Goal: Contribute content

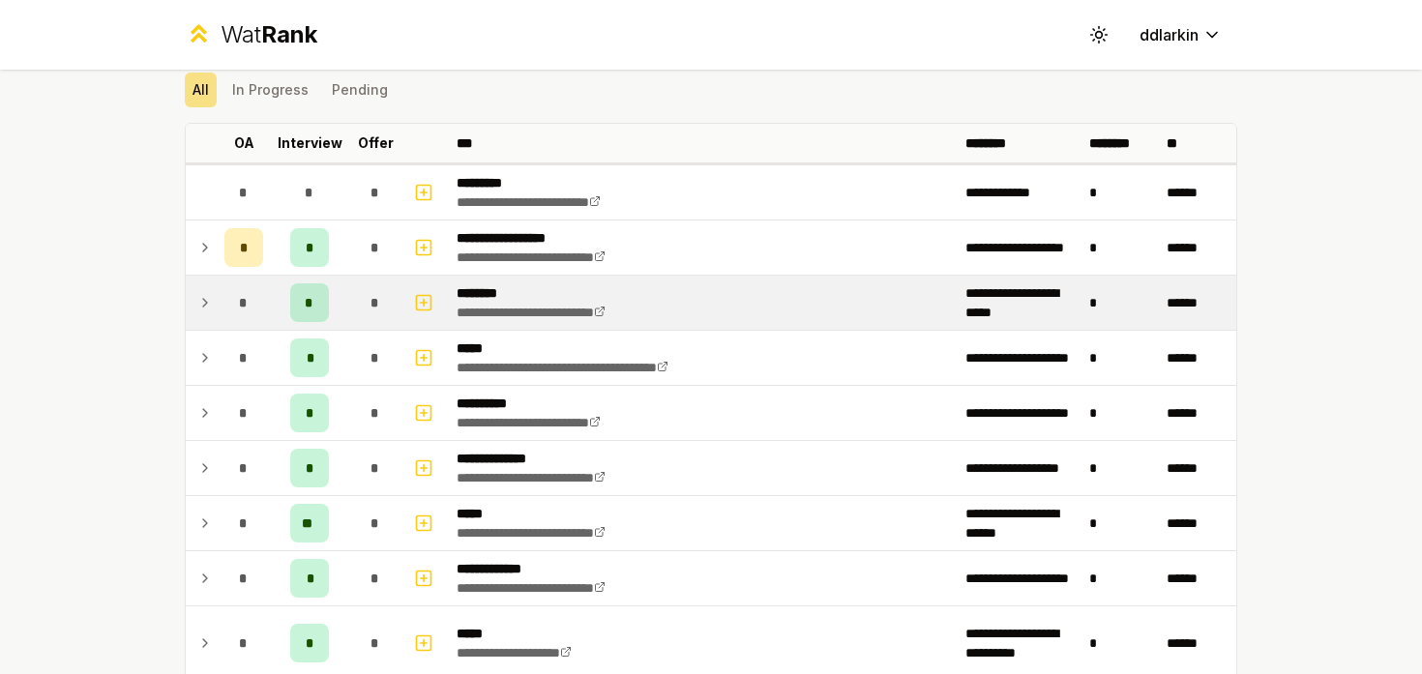
scroll to position [73, 0]
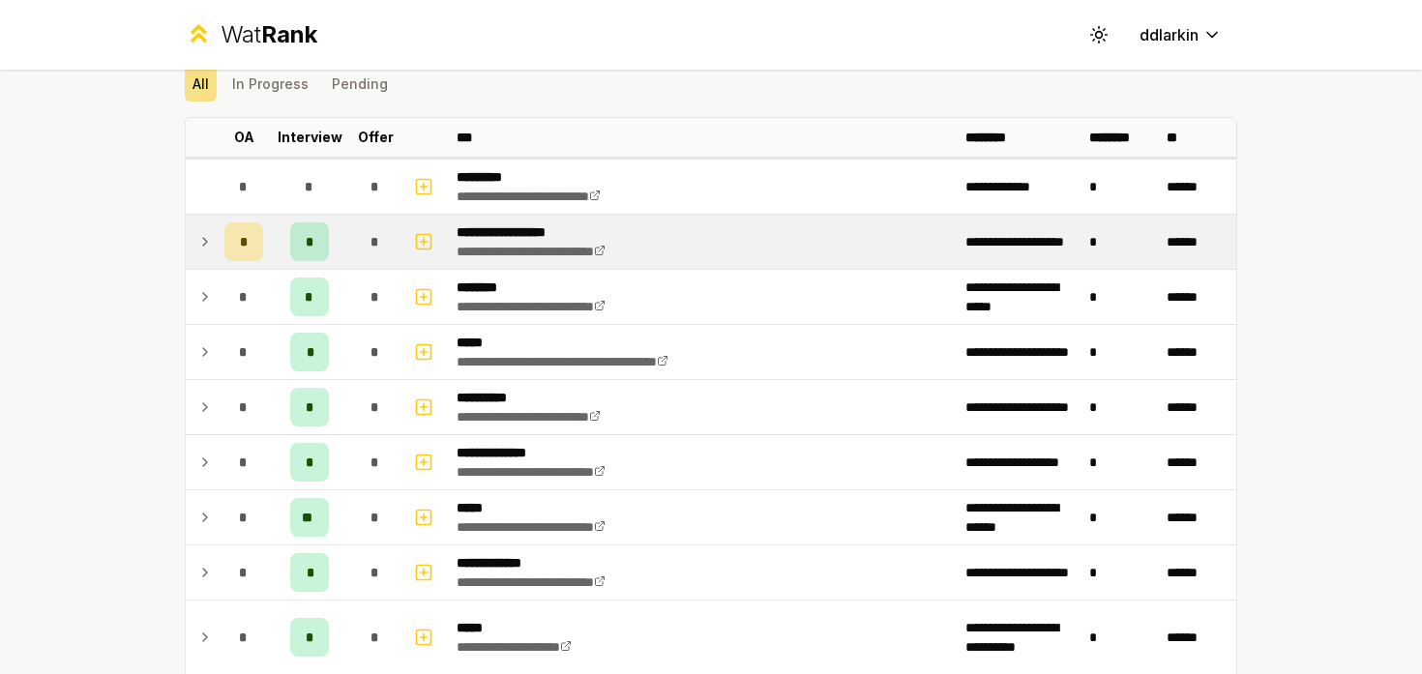
click at [198, 236] on icon at bounding box center [204, 241] width 15 height 23
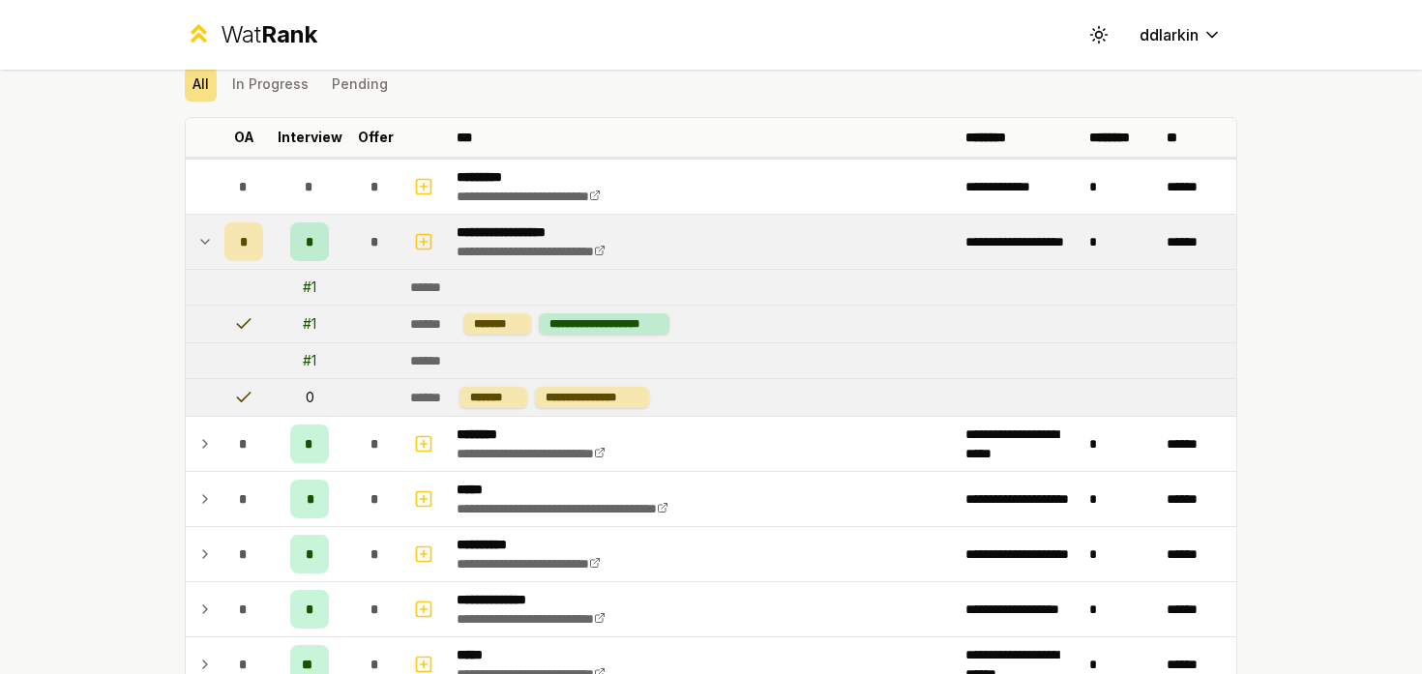
click at [198, 236] on icon at bounding box center [204, 241] width 15 height 23
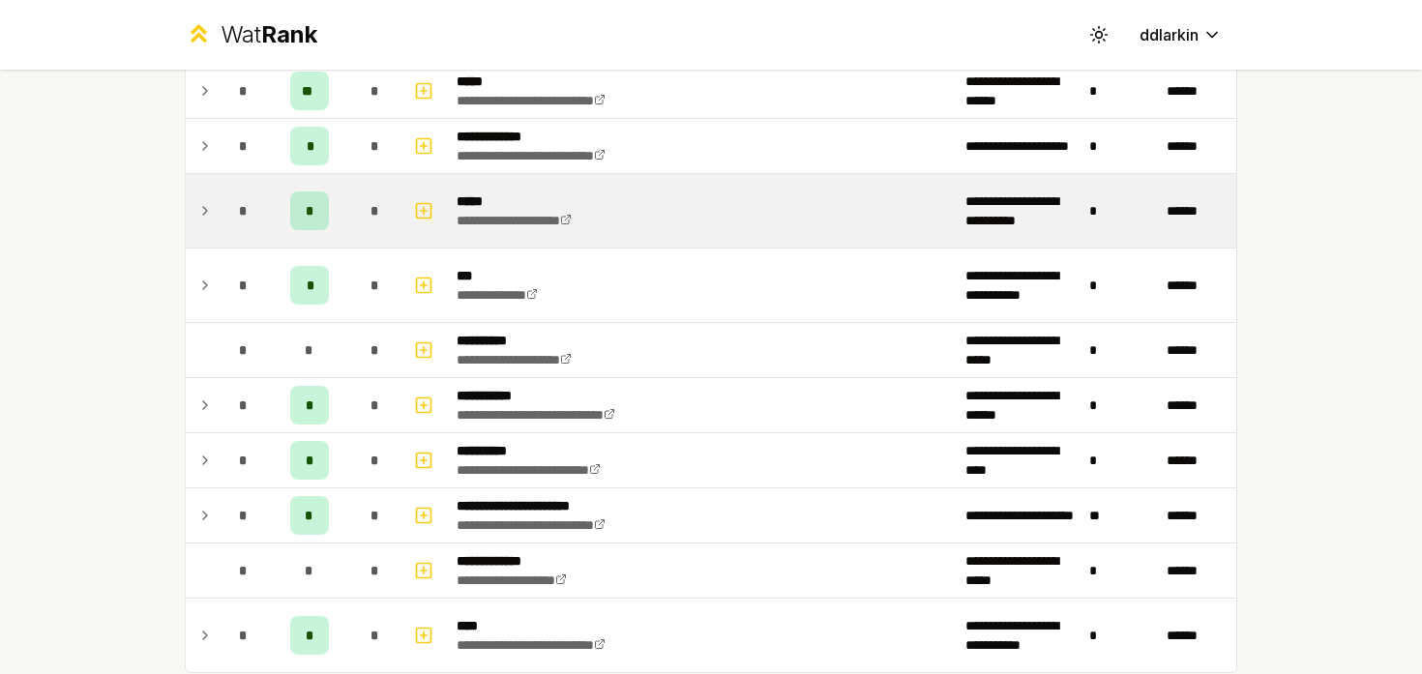
scroll to position [386, 0]
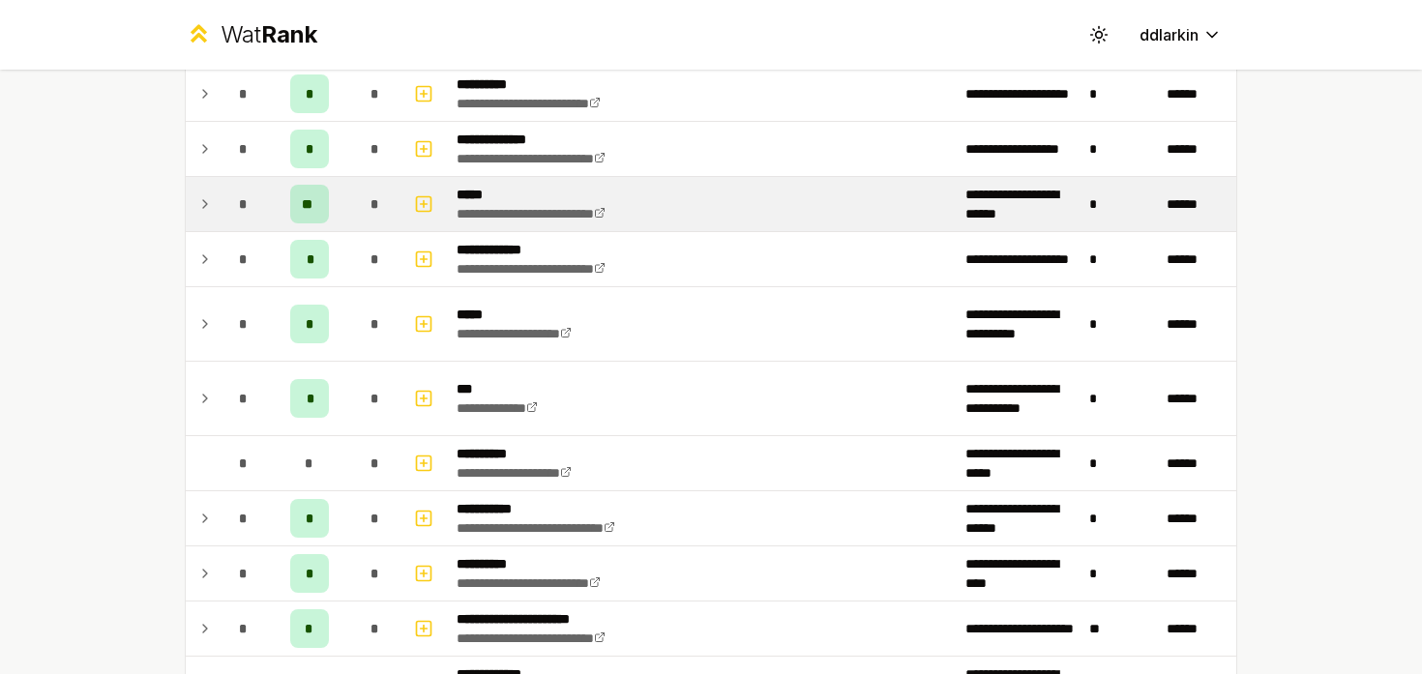
click at [209, 200] on icon at bounding box center [204, 204] width 15 height 23
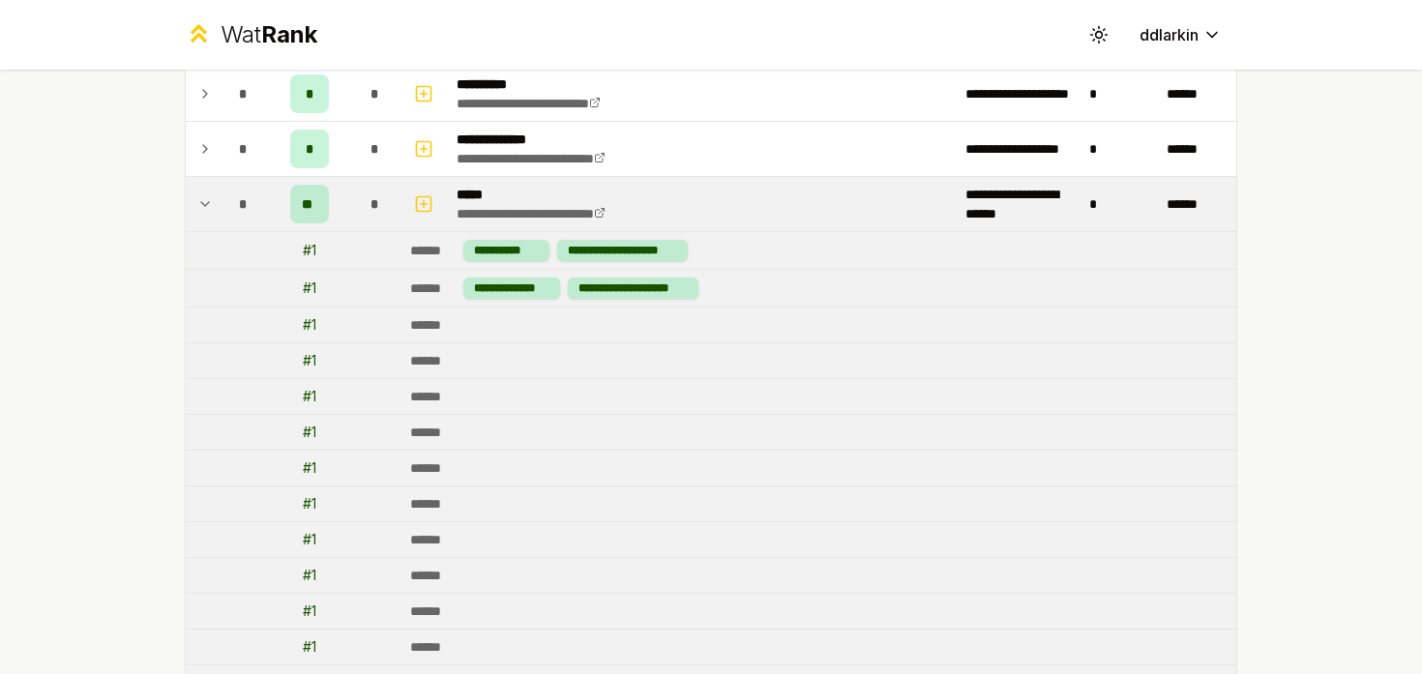
click at [202, 201] on icon at bounding box center [204, 204] width 15 height 23
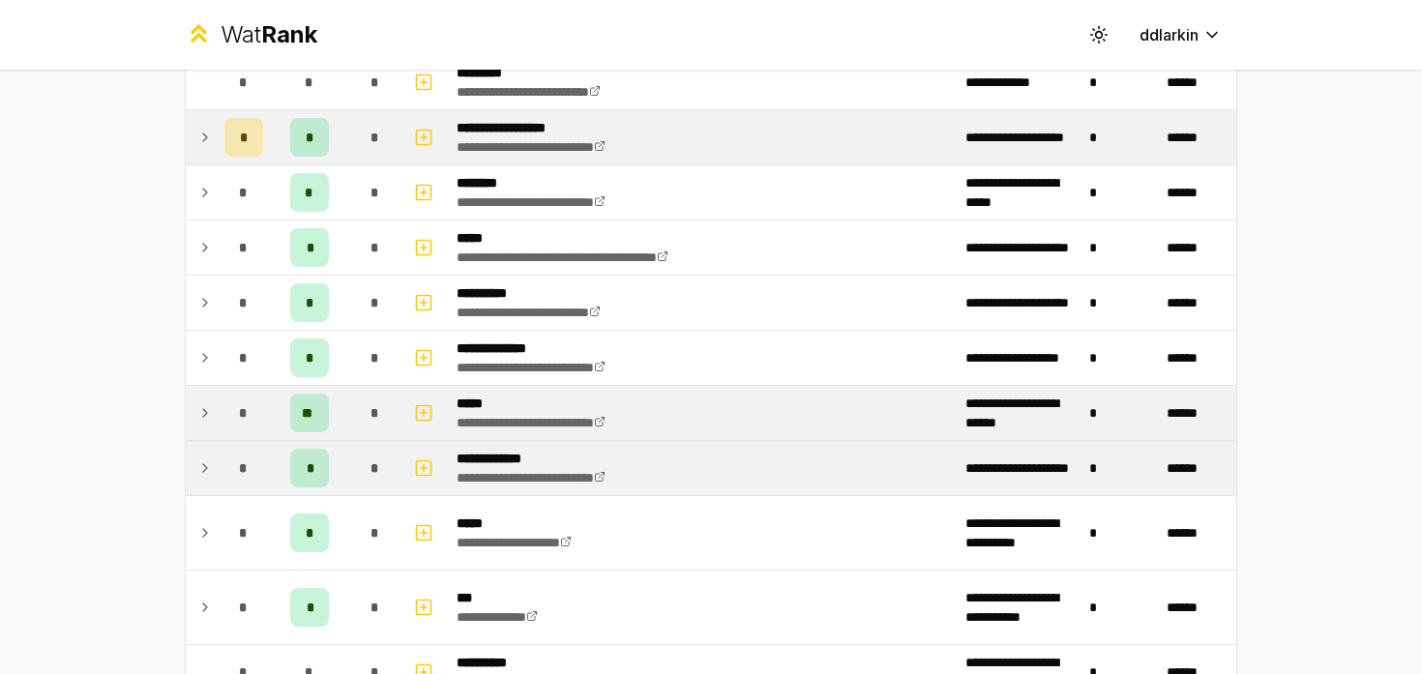
scroll to position [180, 0]
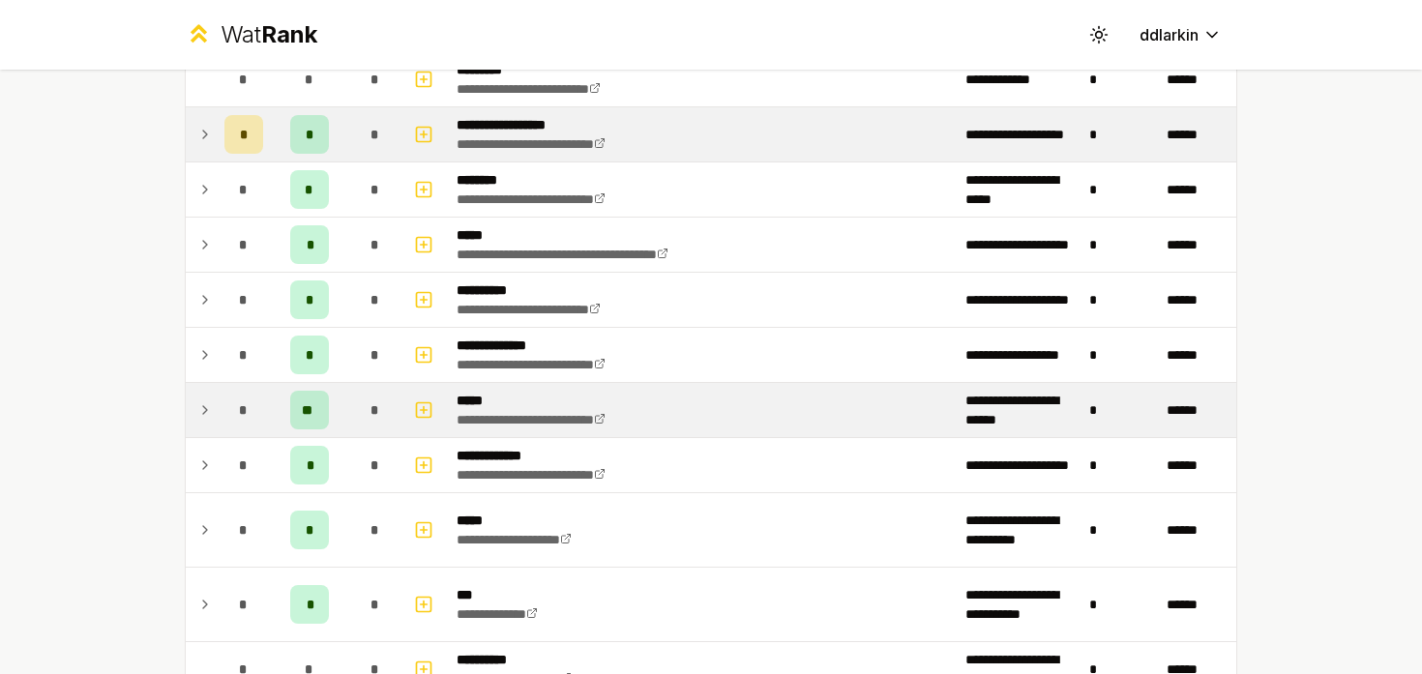
click at [404, 410] on td at bounding box center [425, 410] width 46 height 54
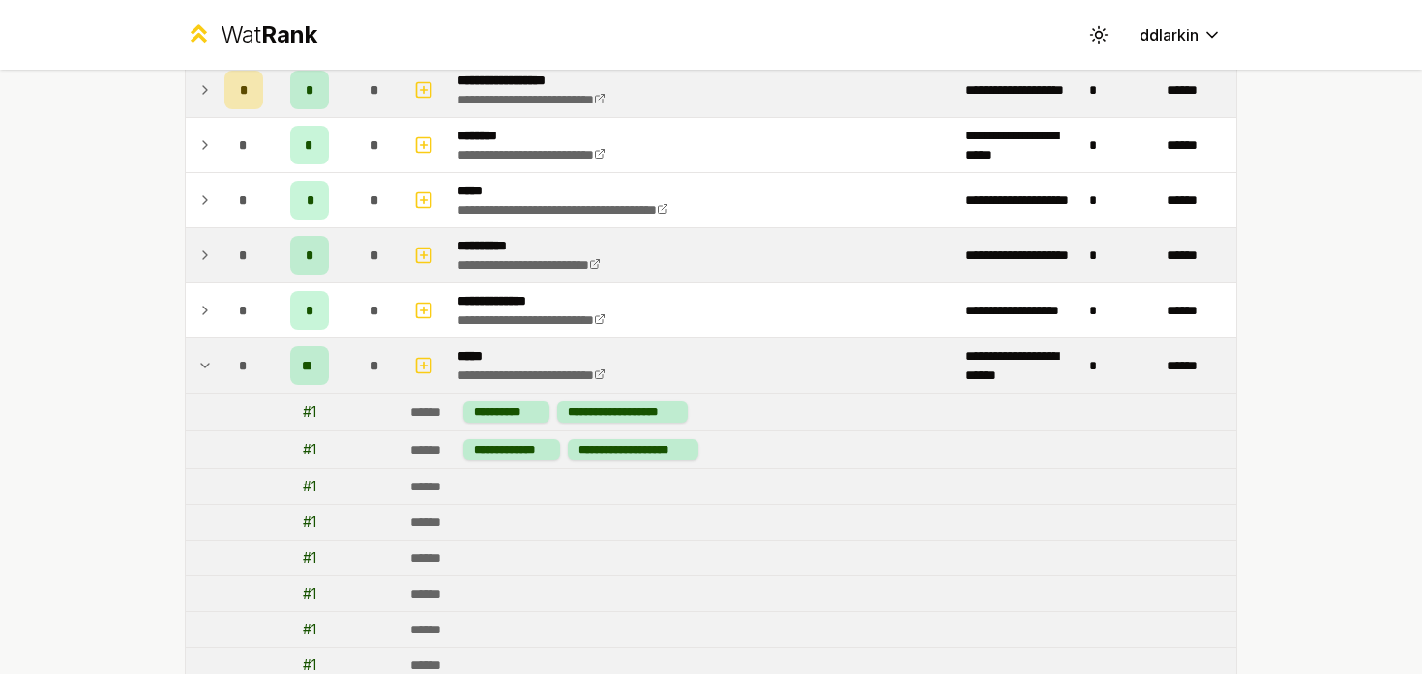
scroll to position [225, 0]
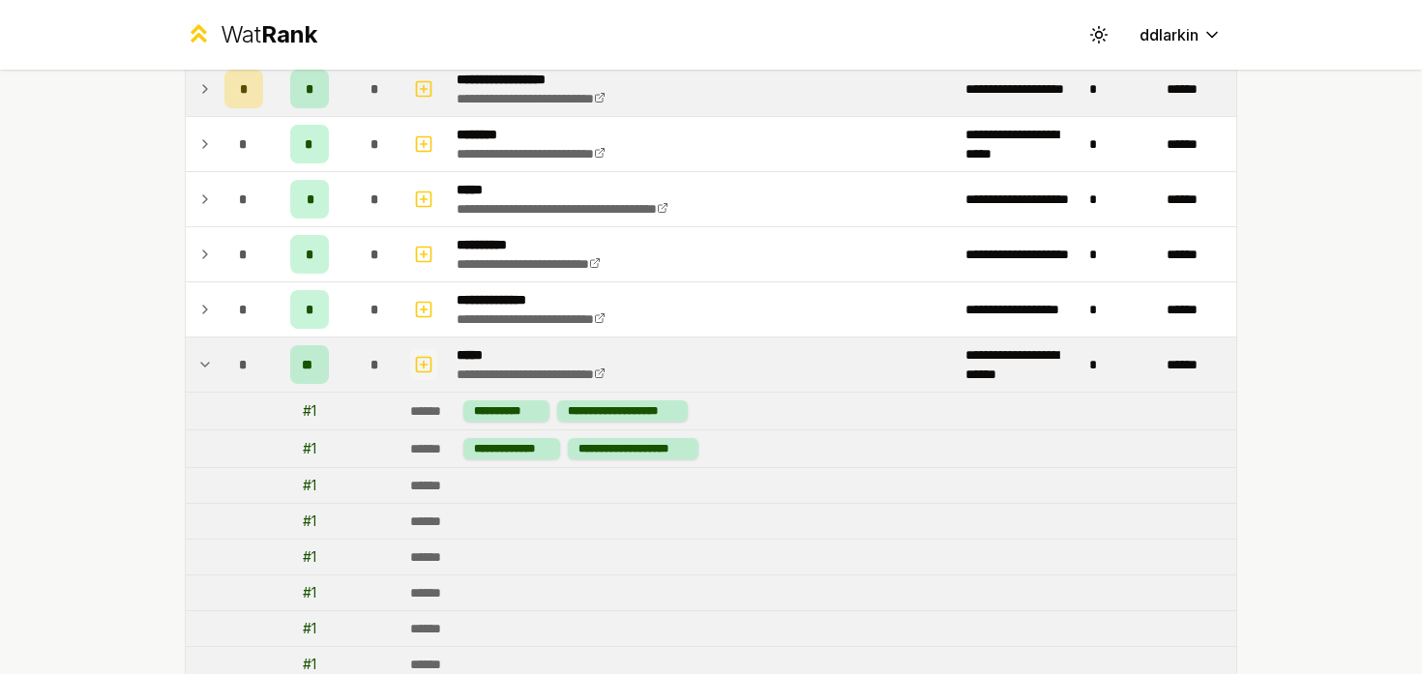
click at [418, 370] on icon "button" at bounding box center [423, 364] width 19 height 23
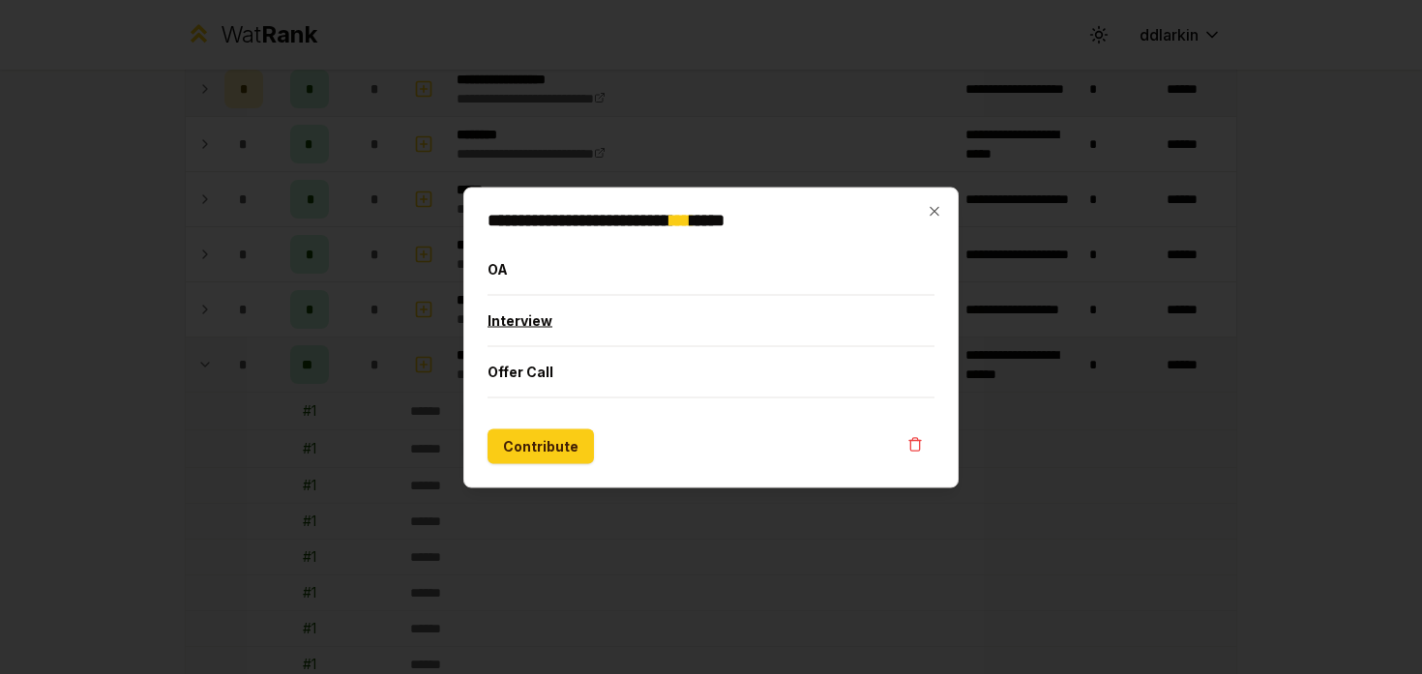
click at [570, 319] on button "Interview" at bounding box center [711, 320] width 447 height 50
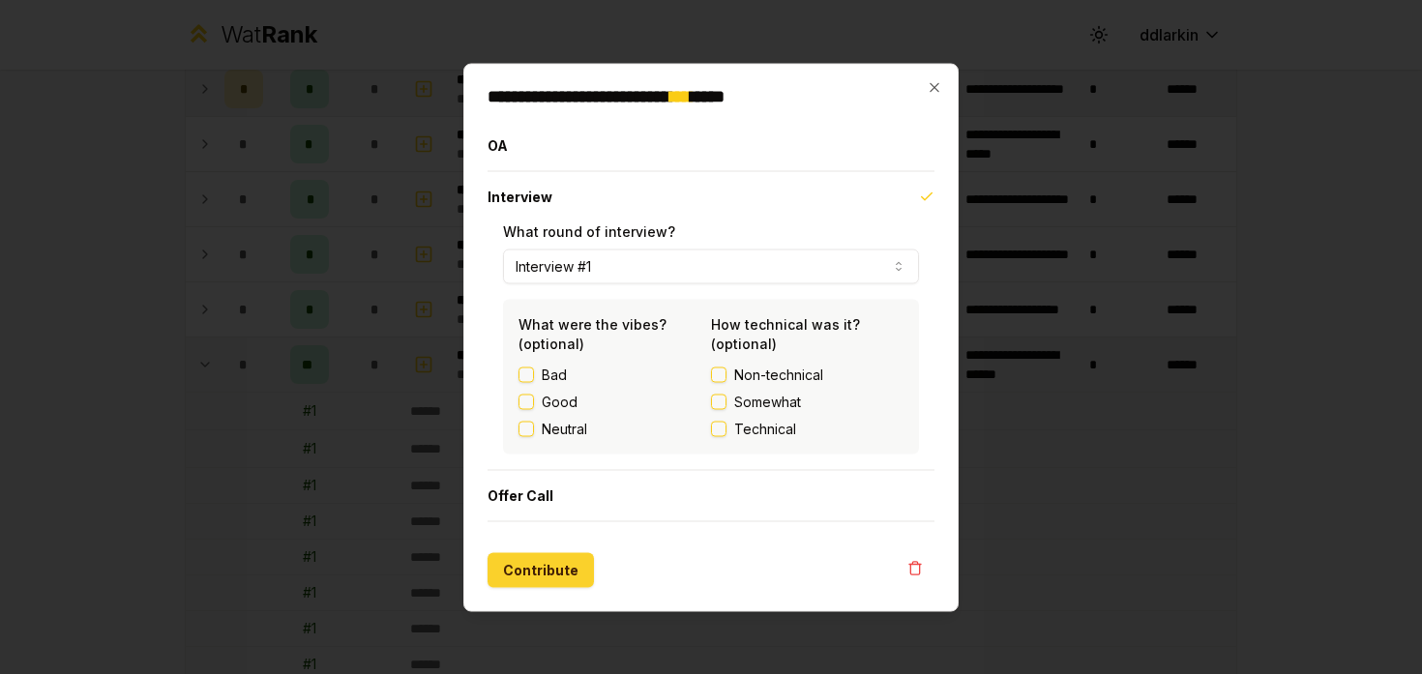
click at [532, 560] on button "Contribute" at bounding box center [541, 569] width 106 height 35
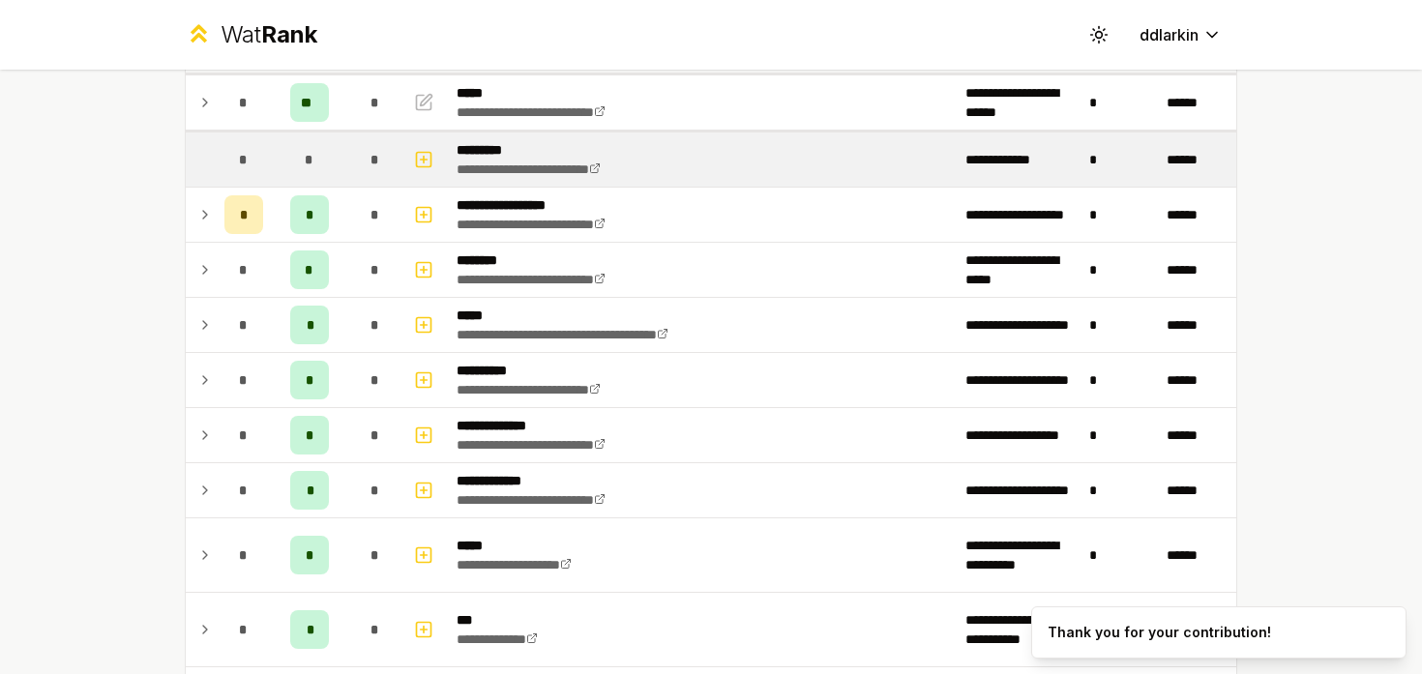
scroll to position [0, 0]
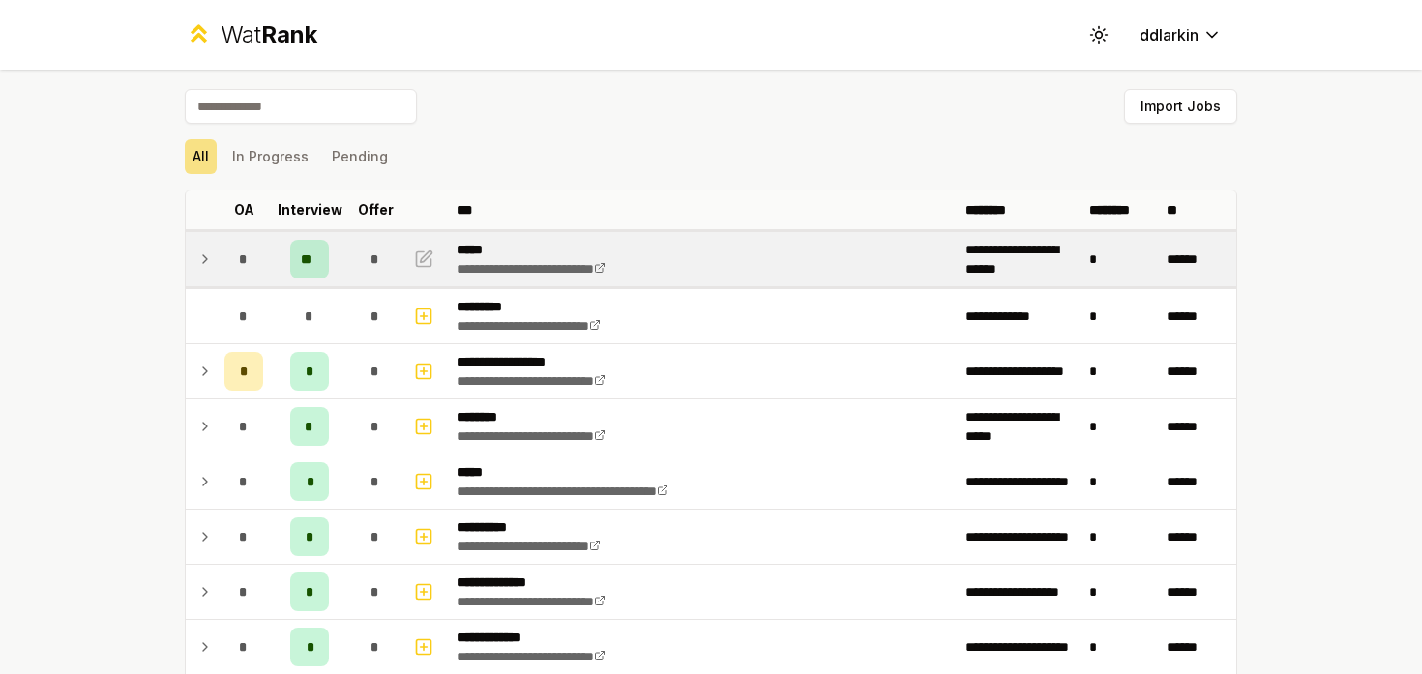
click at [194, 260] on td at bounding box center [201, 259] width 31 height 54
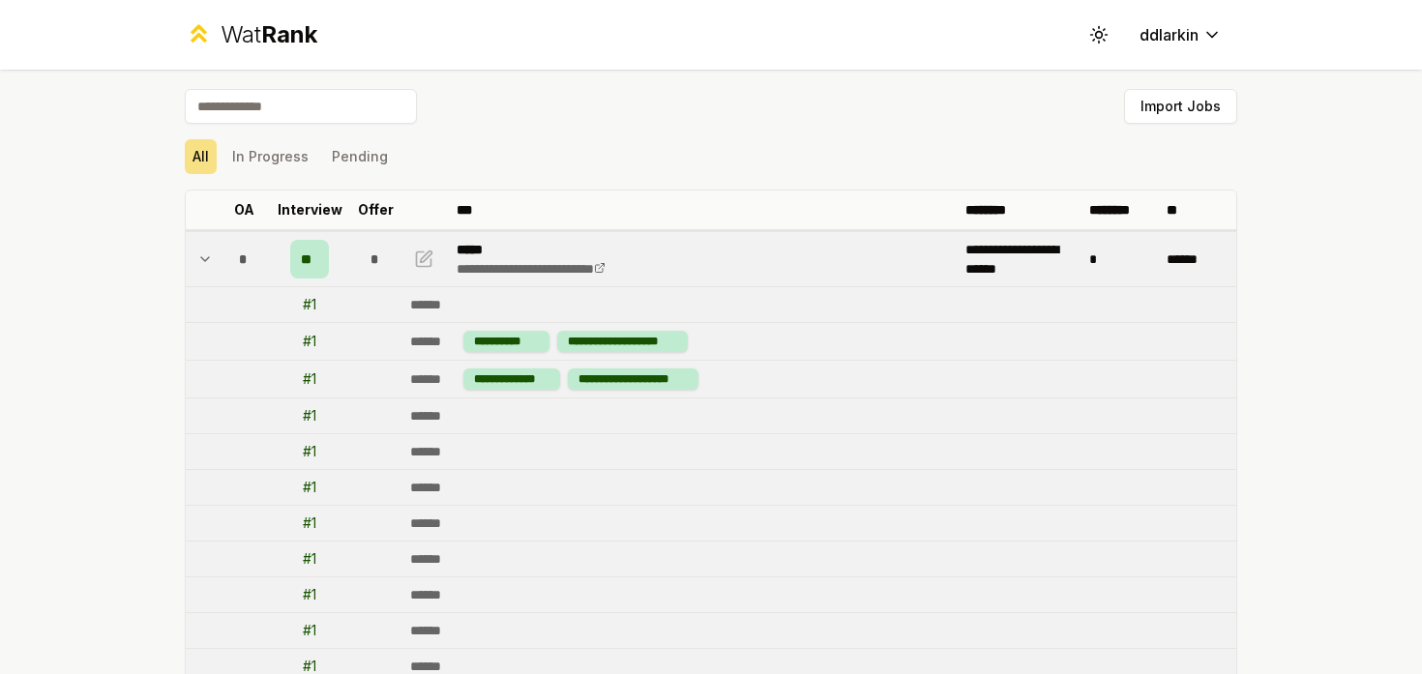
click at [197, 261] on icon at bounding box center [204, 259] width 15 height 23
